Goal: Transaction & Acquisition: Purchase product/service

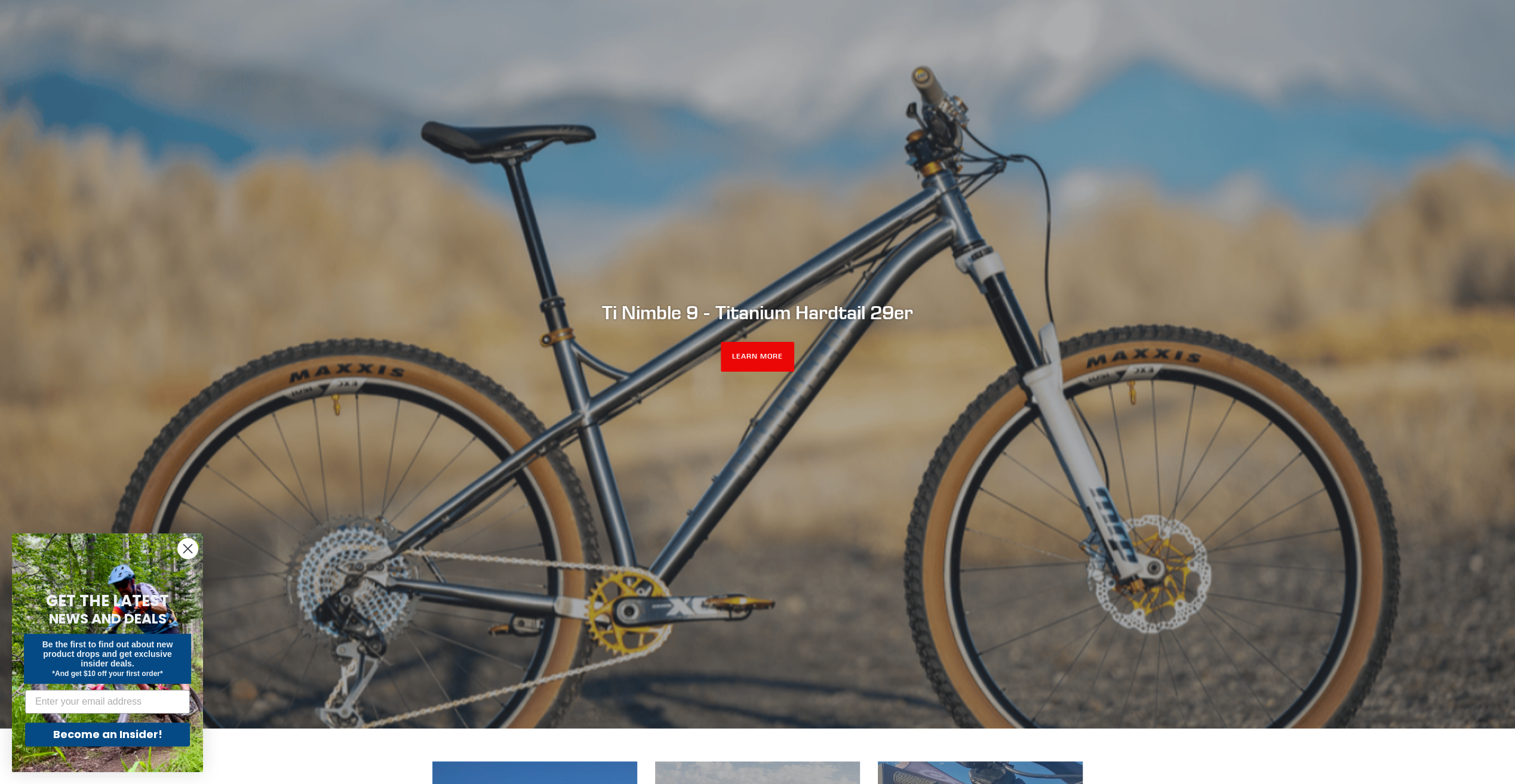
scroll to position [120, 0]
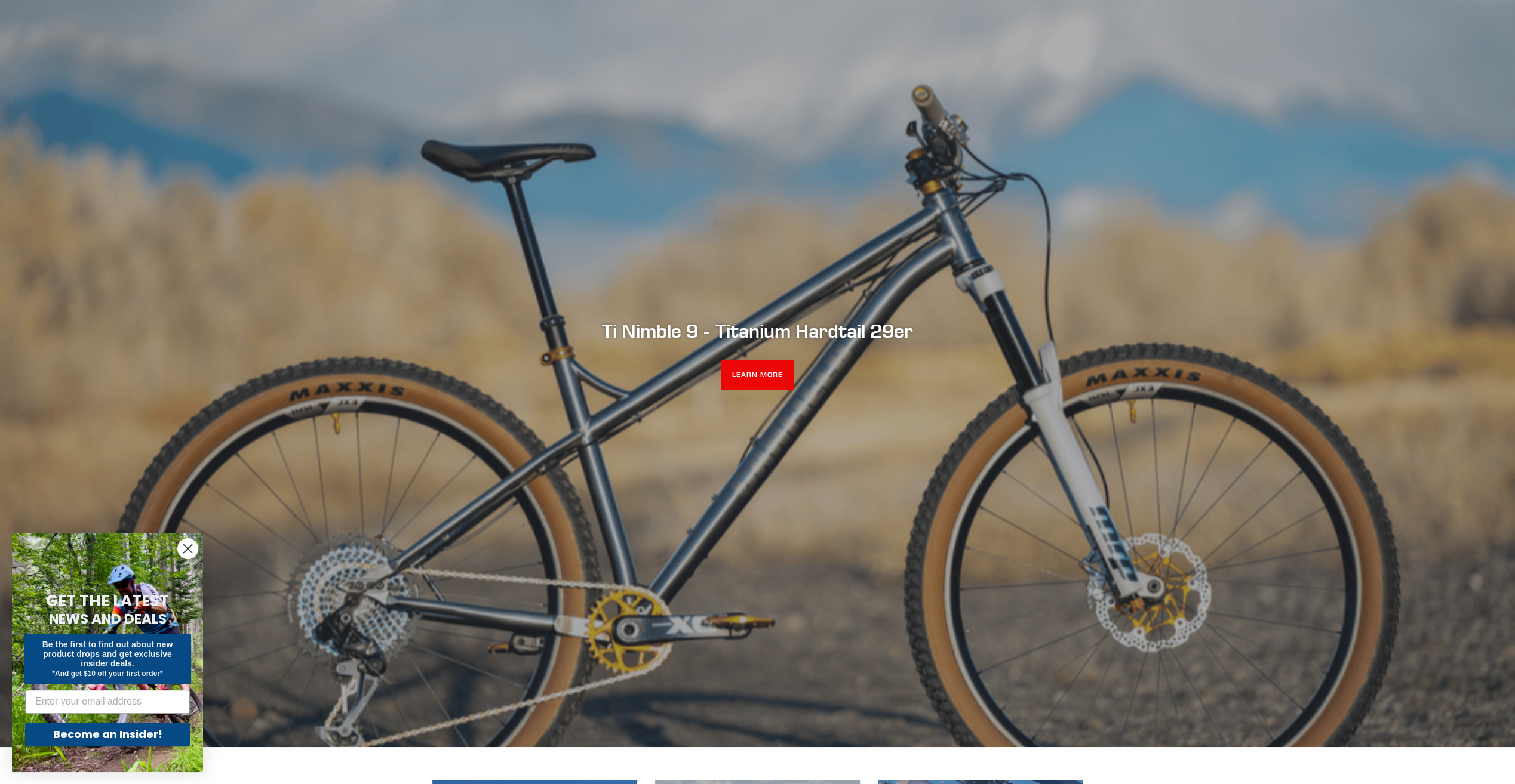
click at [184, 552] on icon "Close dialog" at bounding box center [188, 549] width 8 height 8
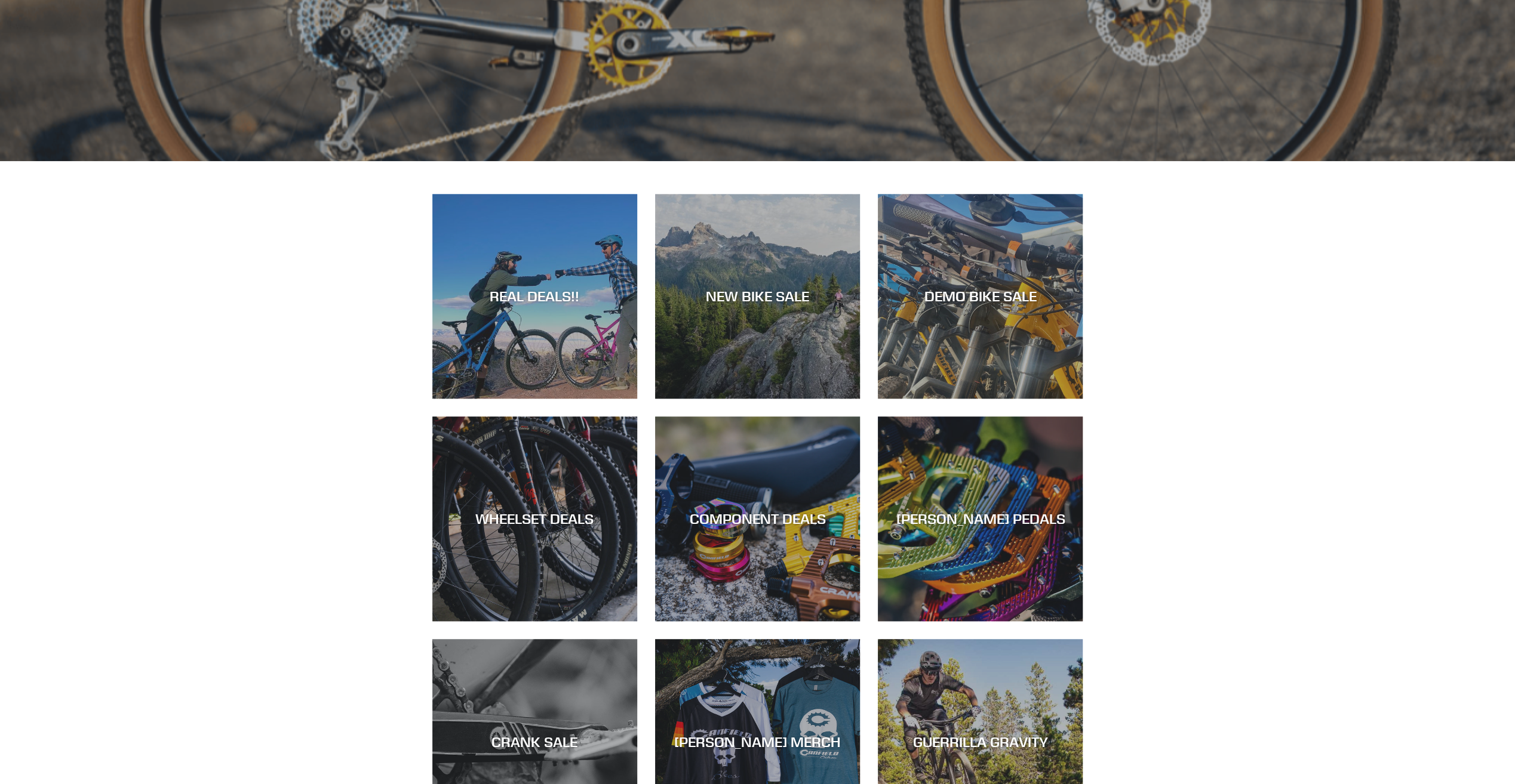
scroll to position [716, 0]
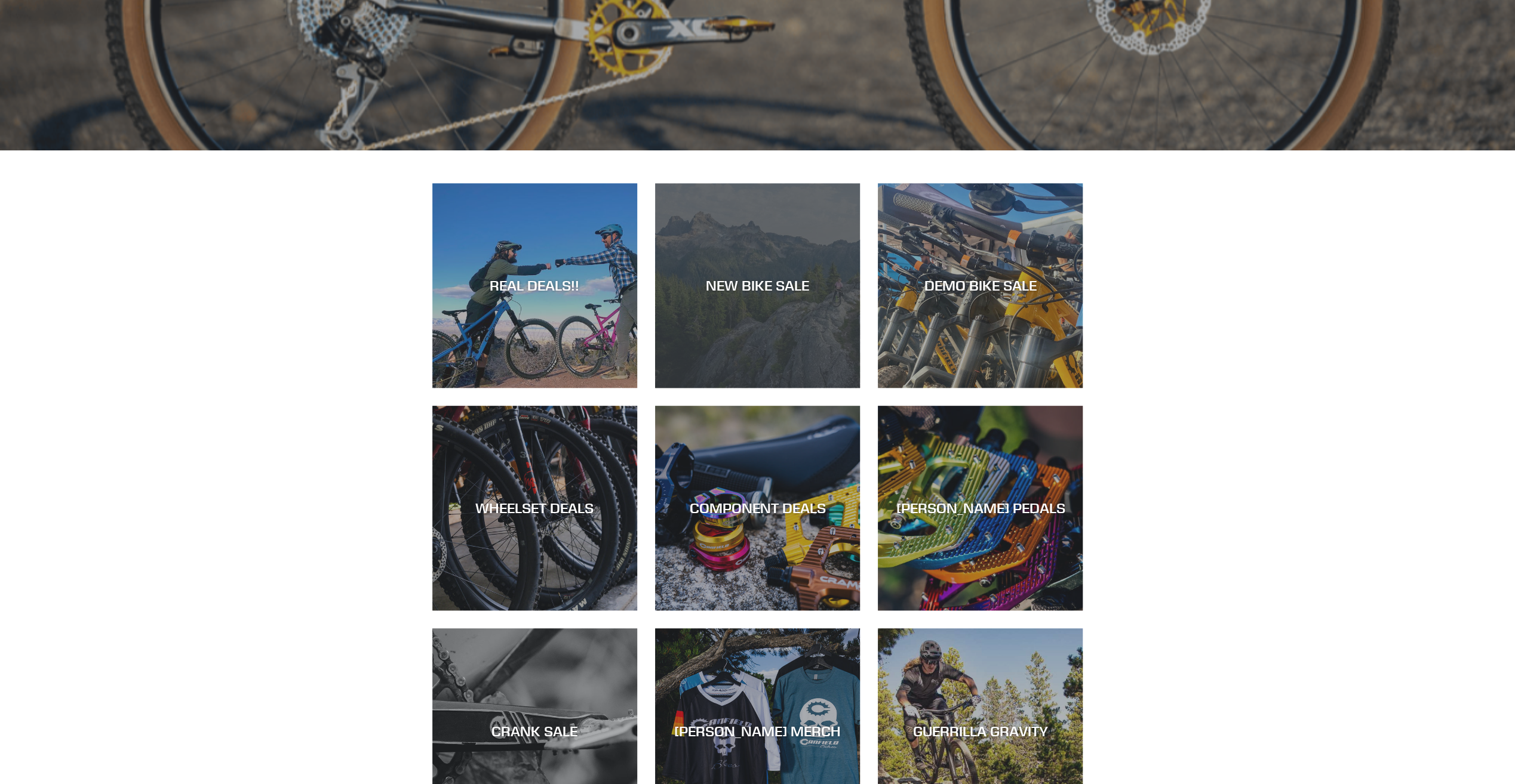
click at [760, 287] on div "NEW BIKE SALE" at bounding box center [757, 286] width 205 height 18
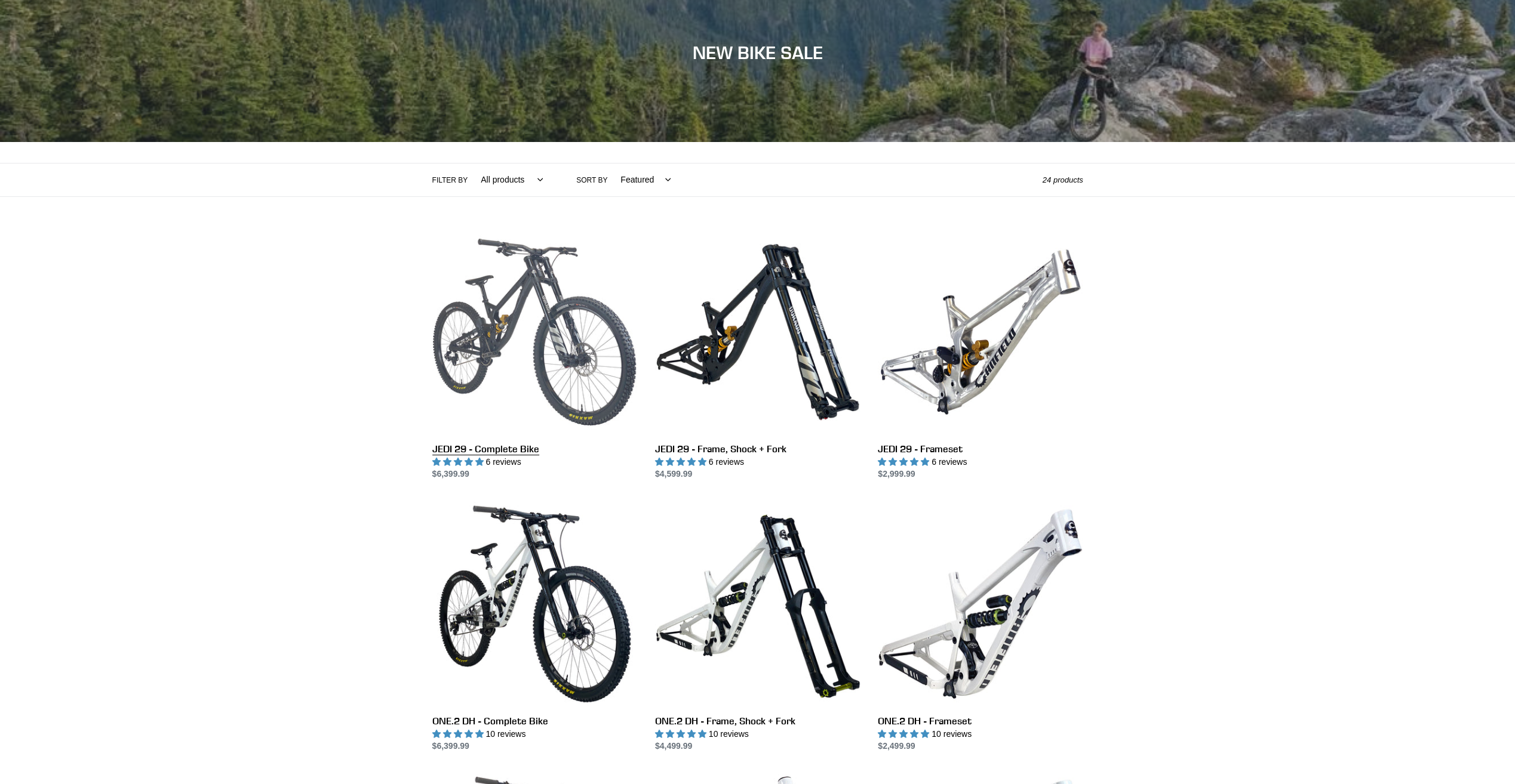
click at [537, 334] on link "JEDI 29 - Complete Bike" at bounding box center [534, 355] width 205 height 251
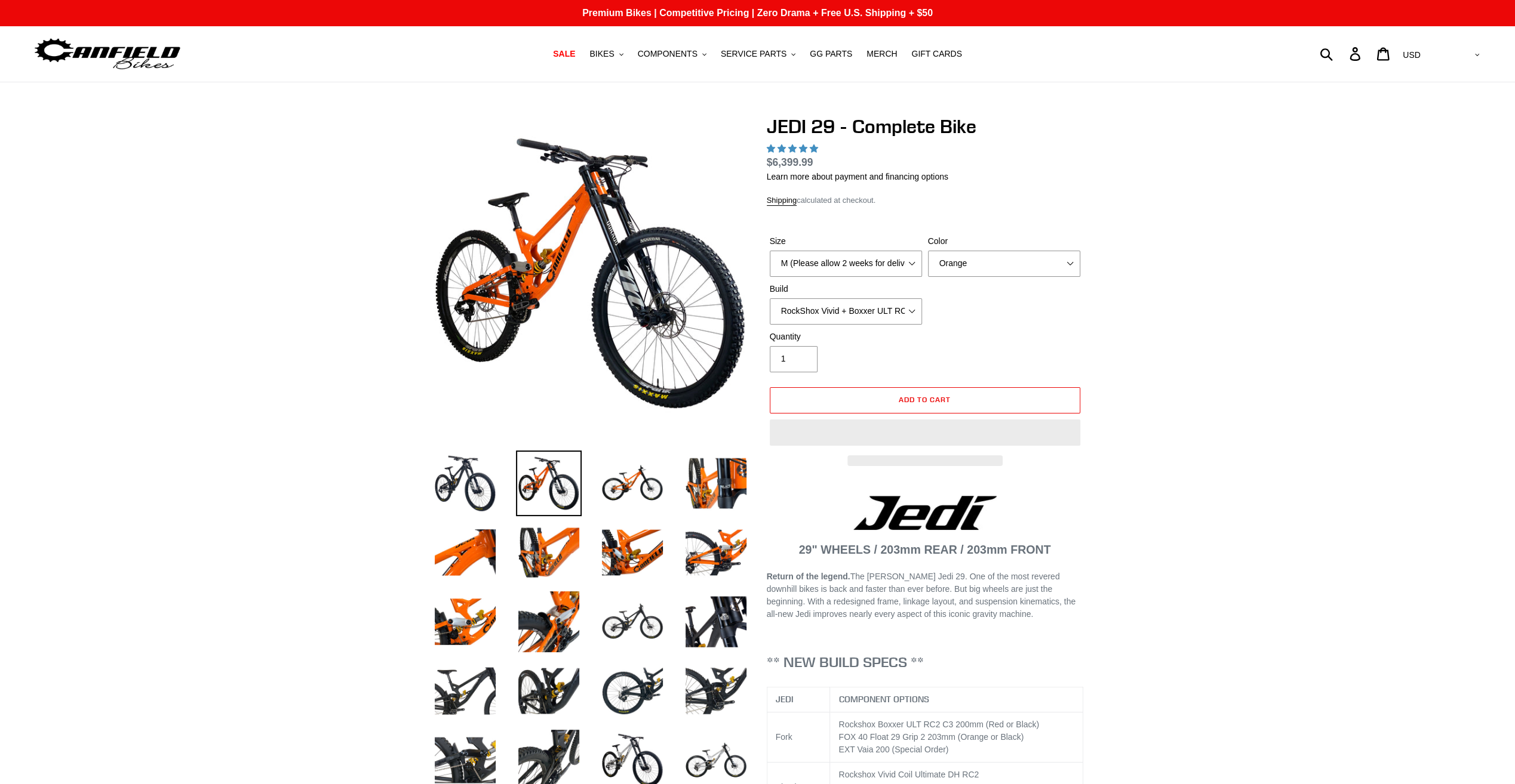
select select "highest-rating"
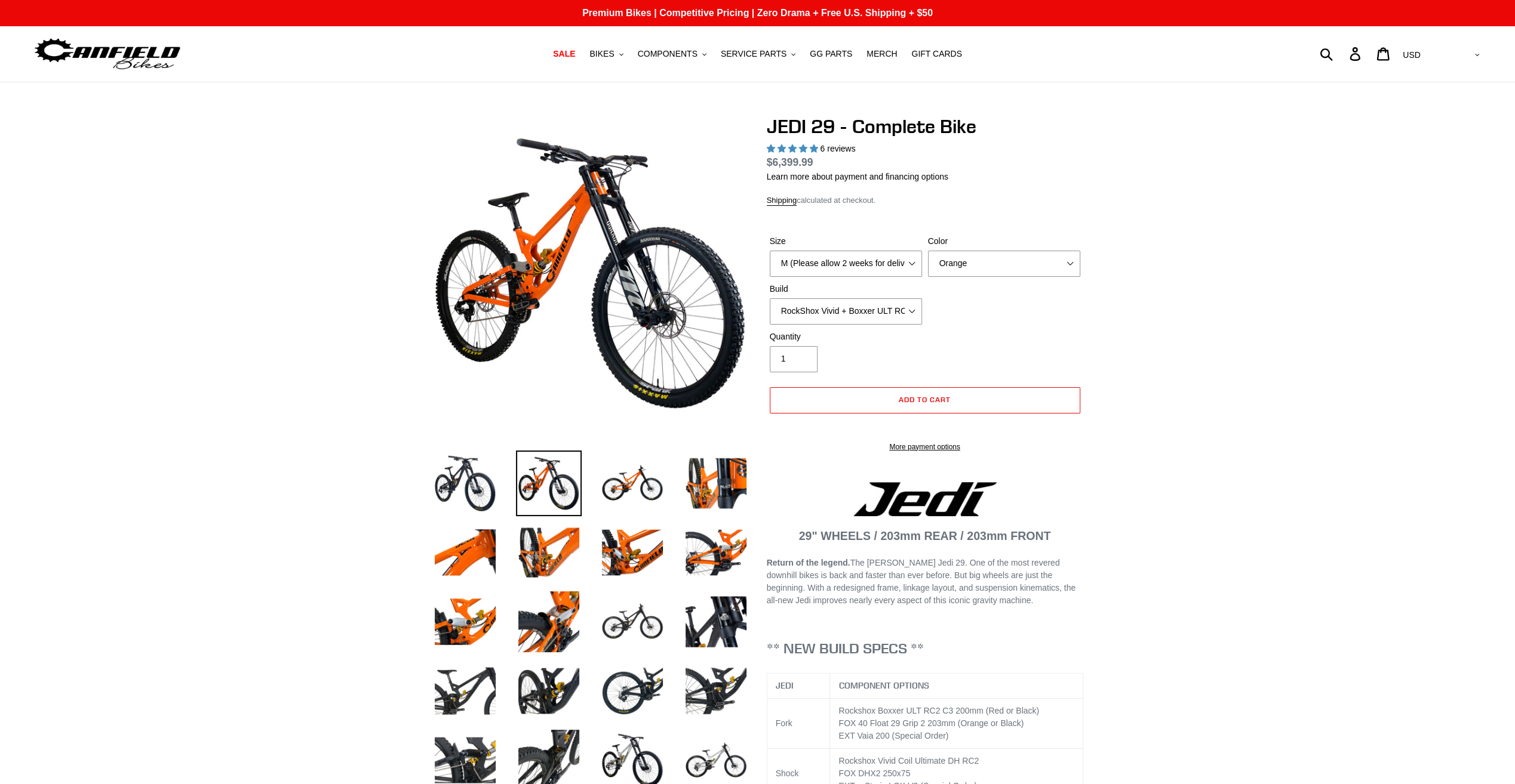
click at [535, 249] on img at bounding box center [780, 354] width 1223 height 1222
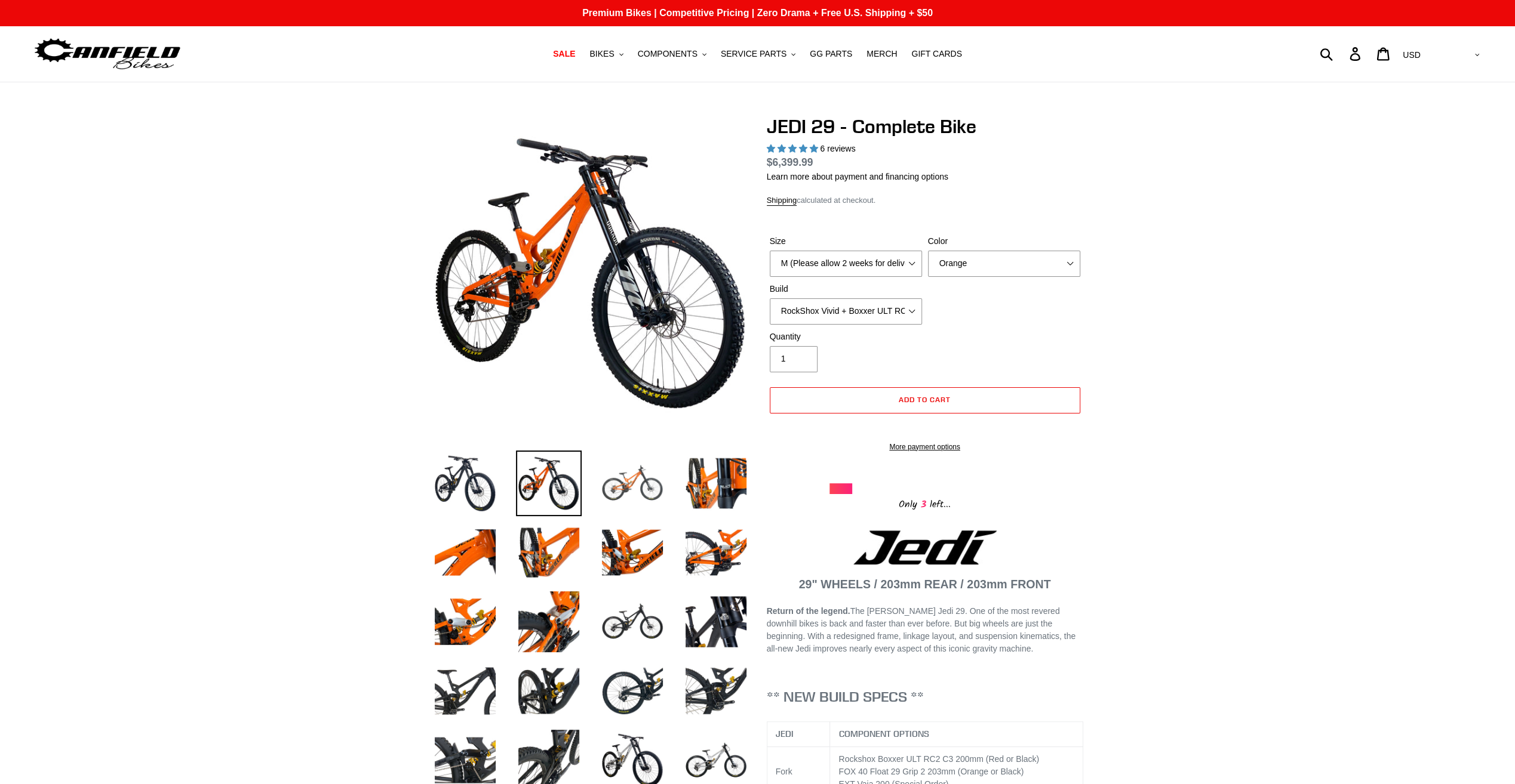
click at [607, 489] on img at bounding box center [632, 484] width 66 height 66
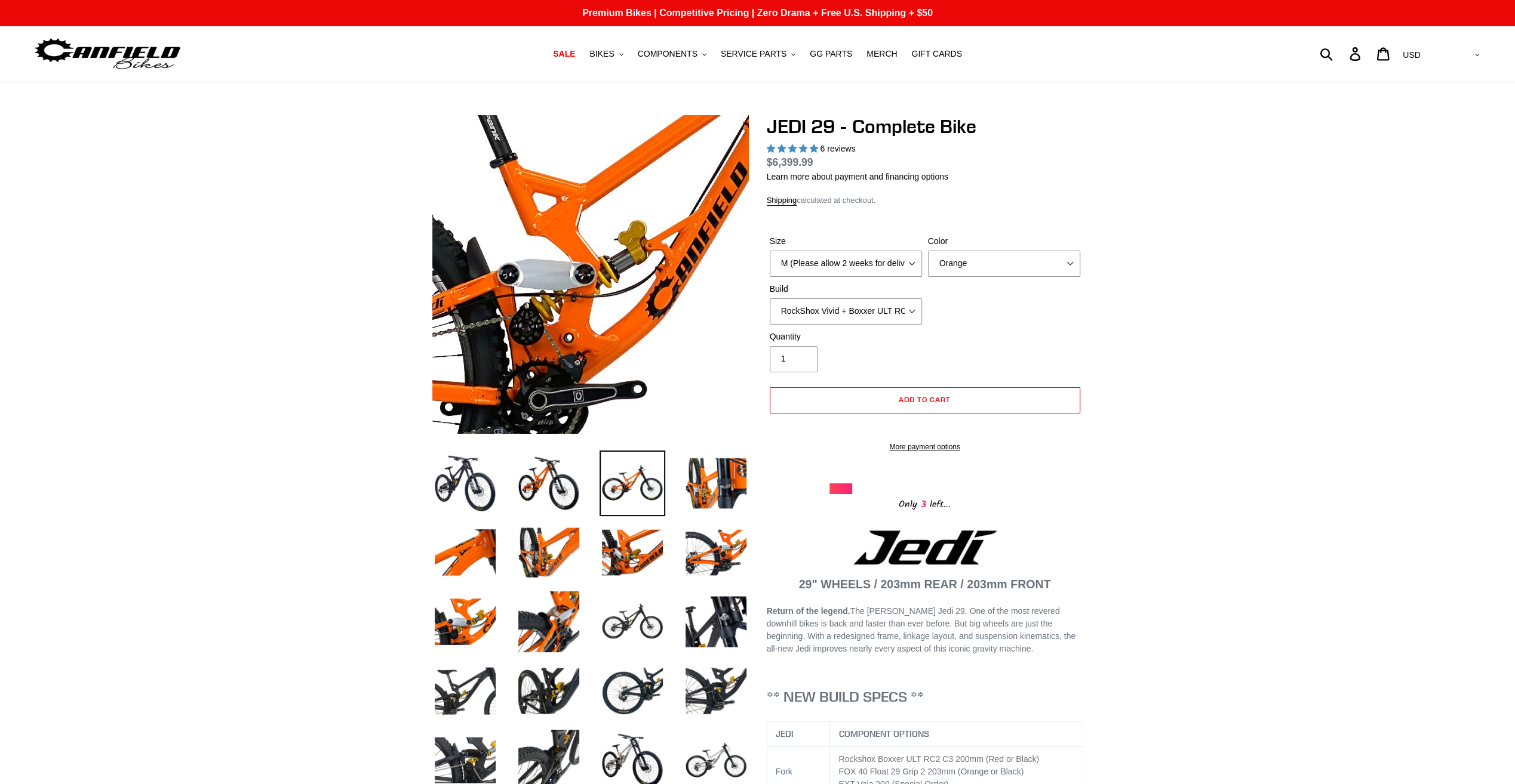
click at [564, 274] on img at bounding box center [666, 273] width 1223 height 1222
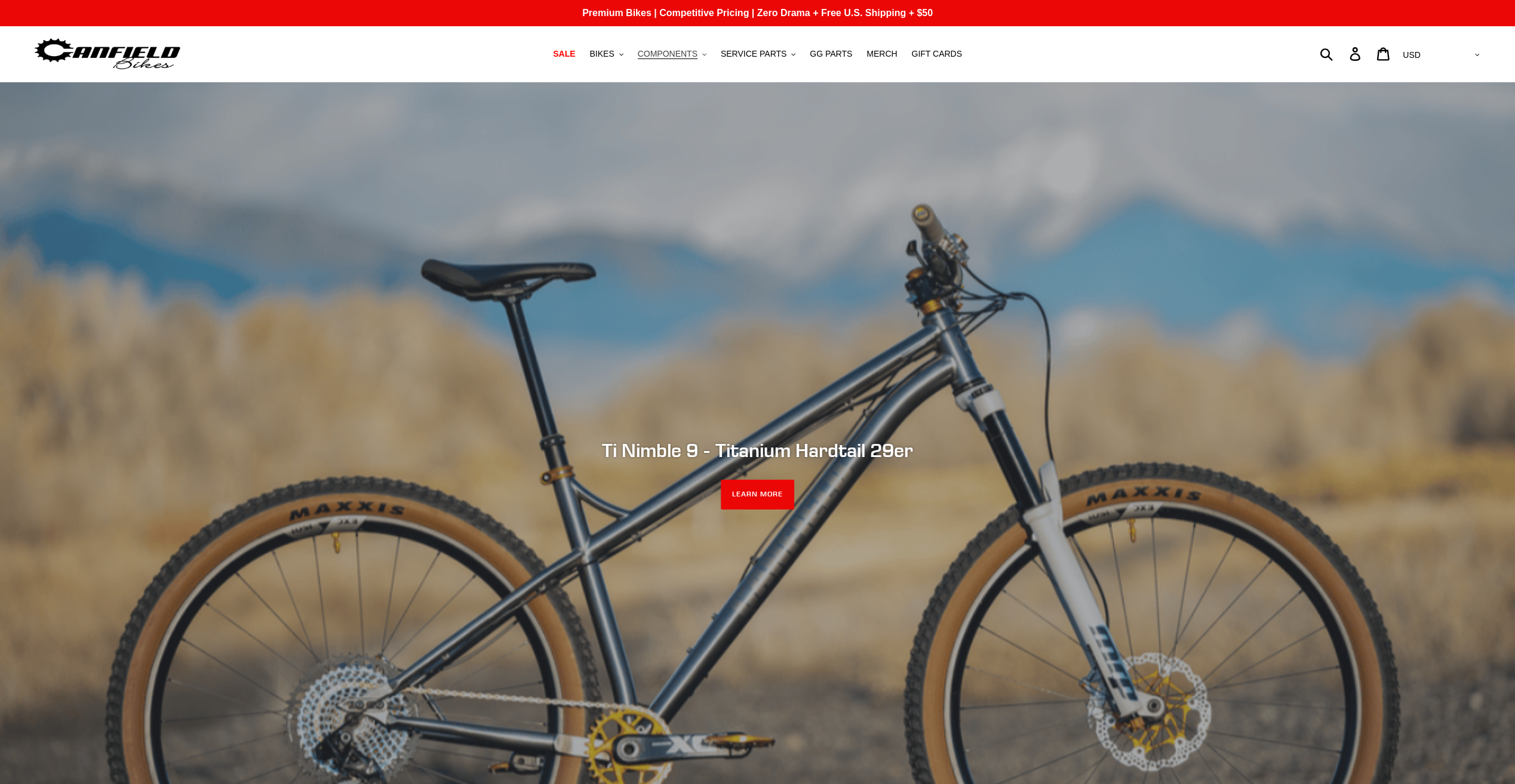
click at [686, 58] on span "COMPONENTS" at bounding box center [667, 54] width 60 height 10
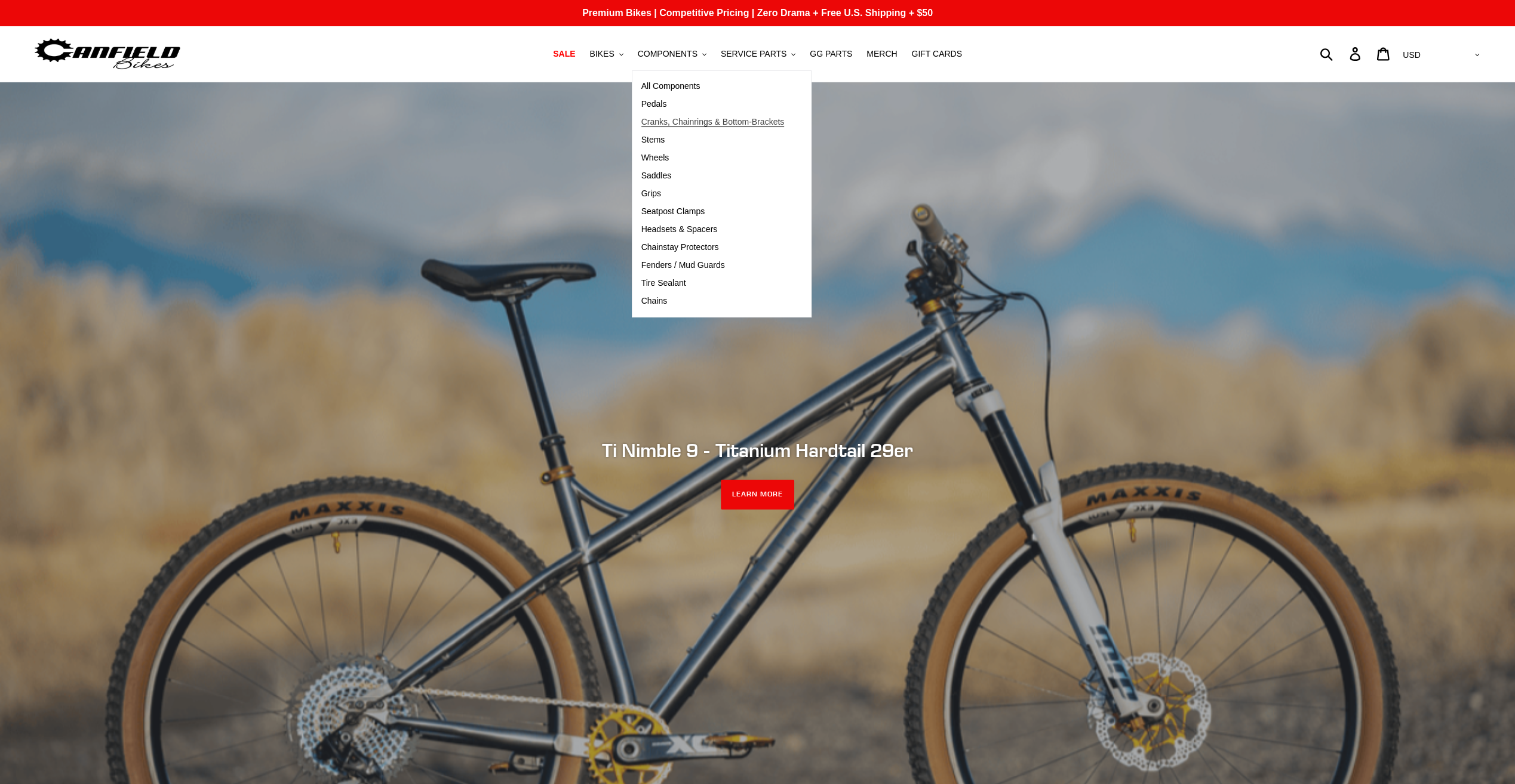
click at [669, 123] on span "Cranks, Chainrings & Bottom-Brackets" at bounding box center [713, 122] width 144 height 10
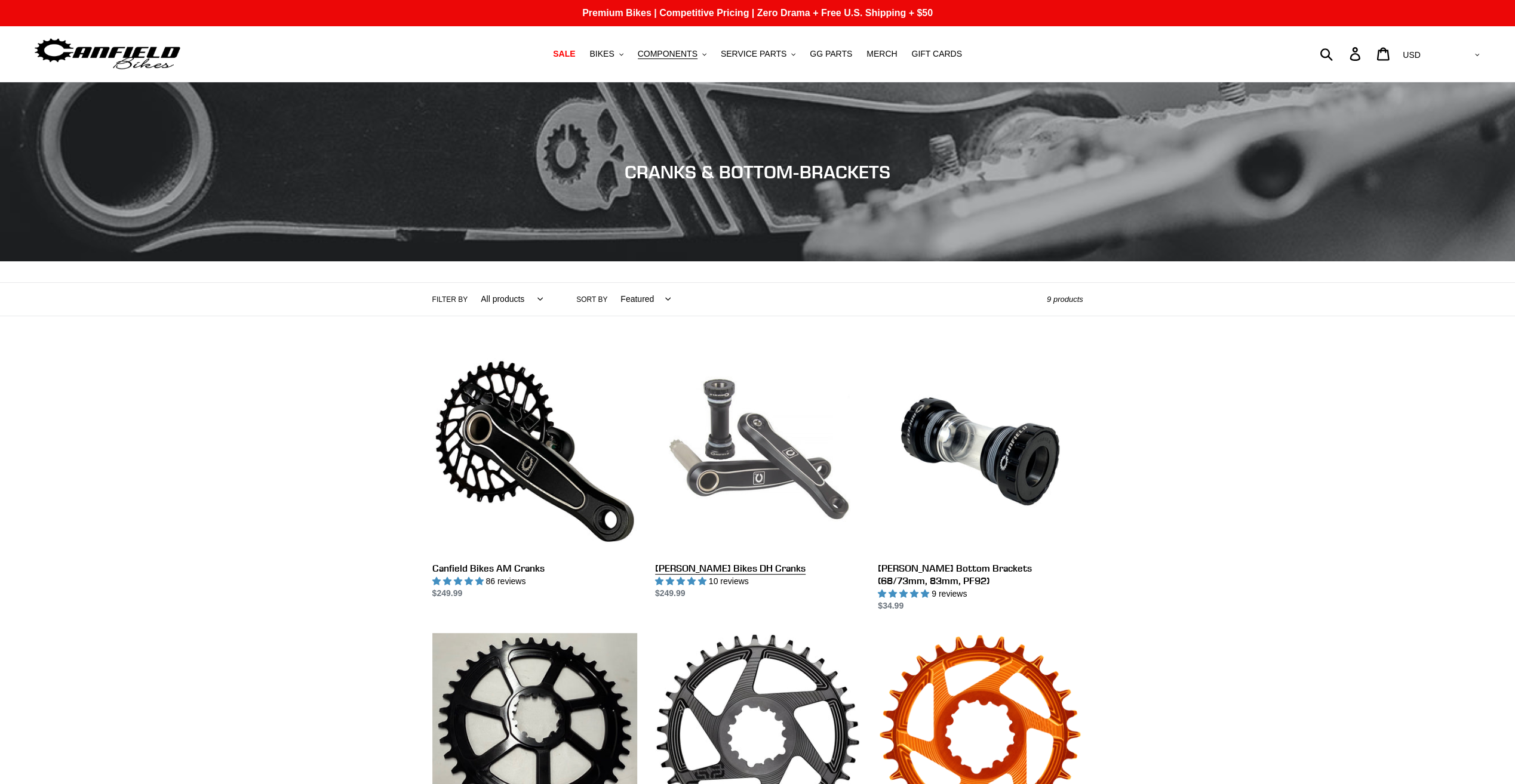
click at [714, 474] on link "[PERSON_NAME] Bikes DH Cranks" at bounding box center [757, 475] width 205 height 251
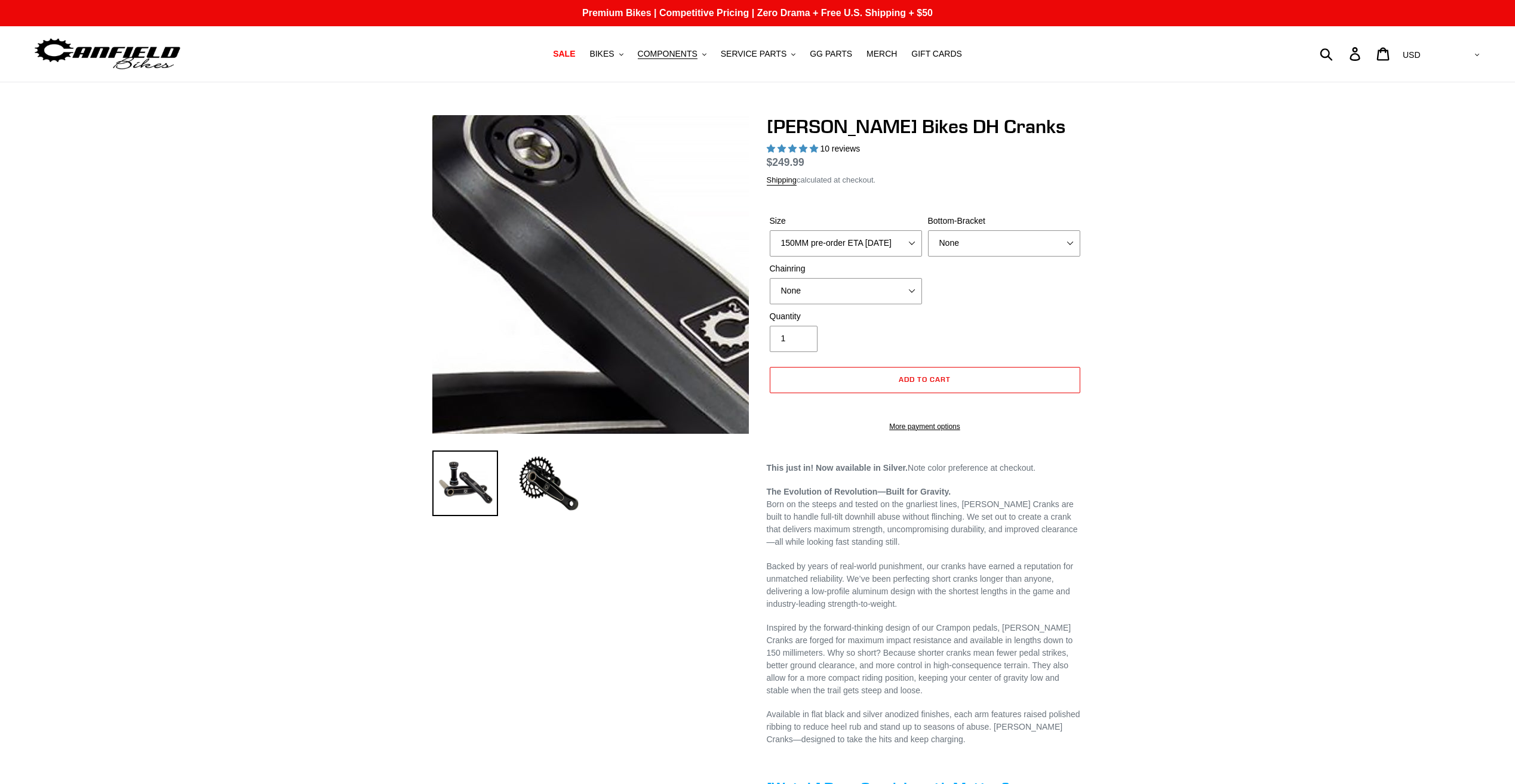
select select "highest-rating"
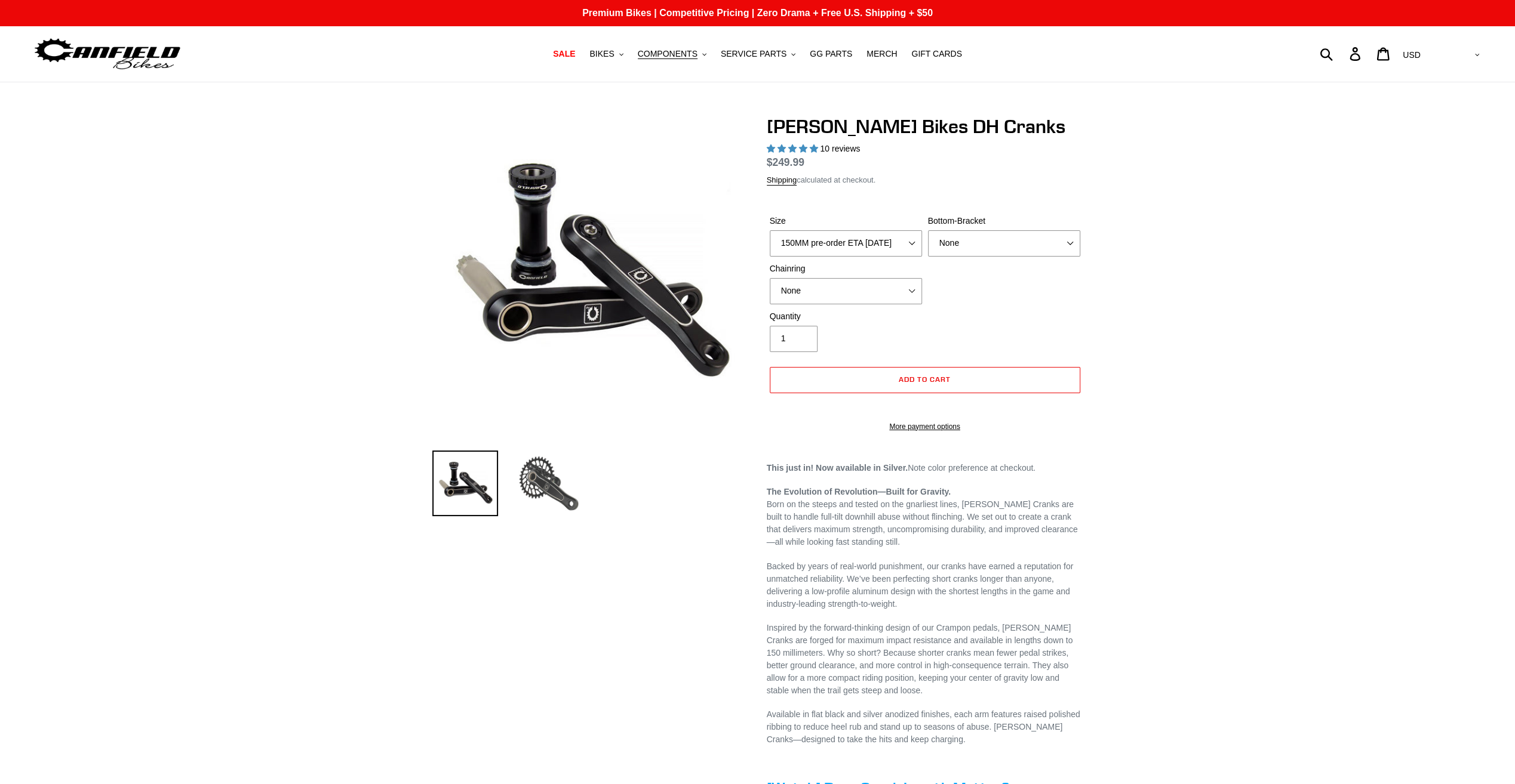
click at [556, 487] on img at bounding box center [549, 484] width 66 height 66
